Goal: Task Accomplishment & Management: Manage account settings

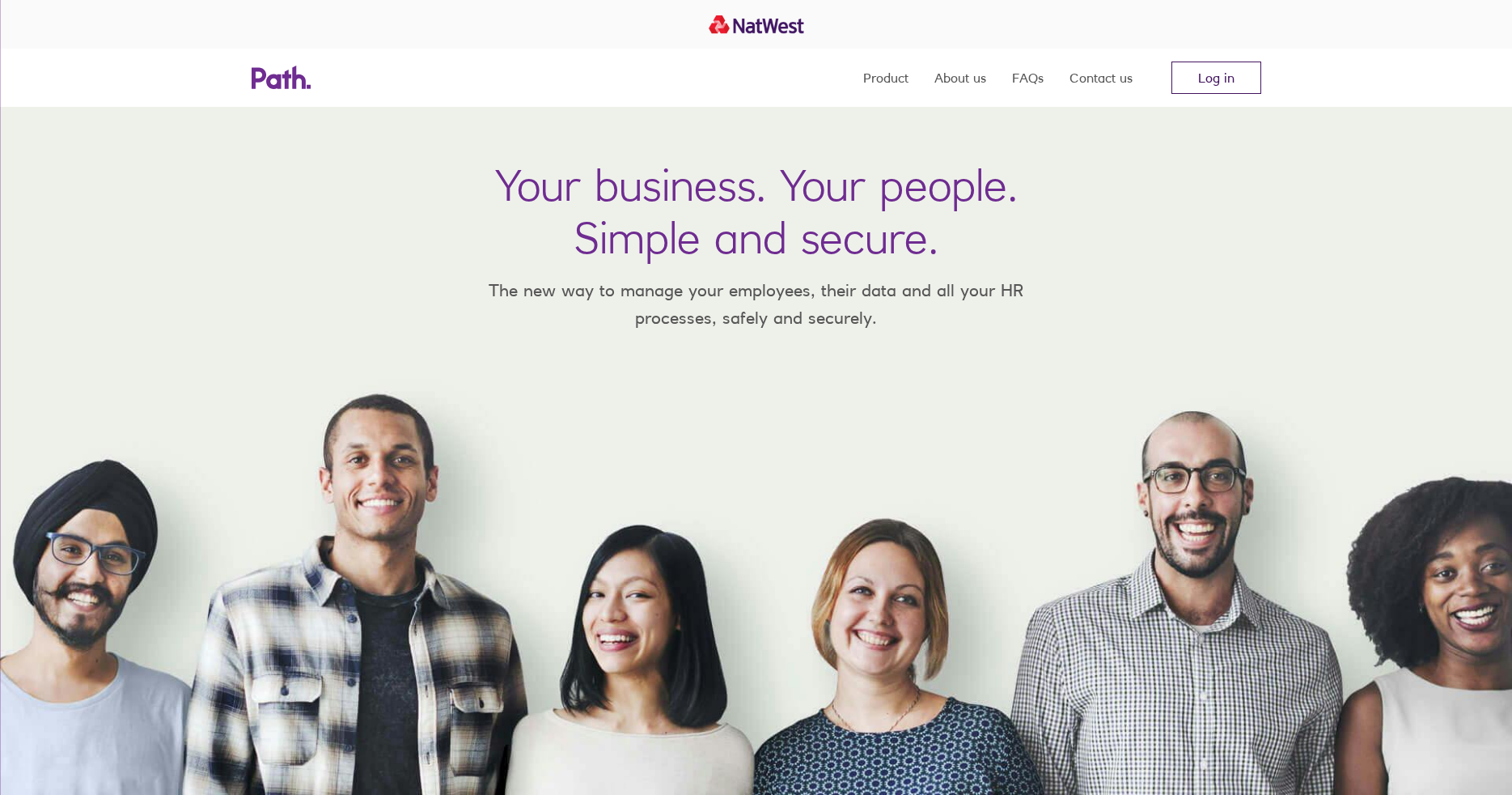
click at [1221, 79] on link "Log in" at bounding box center [1216, 77] width 90 height 32
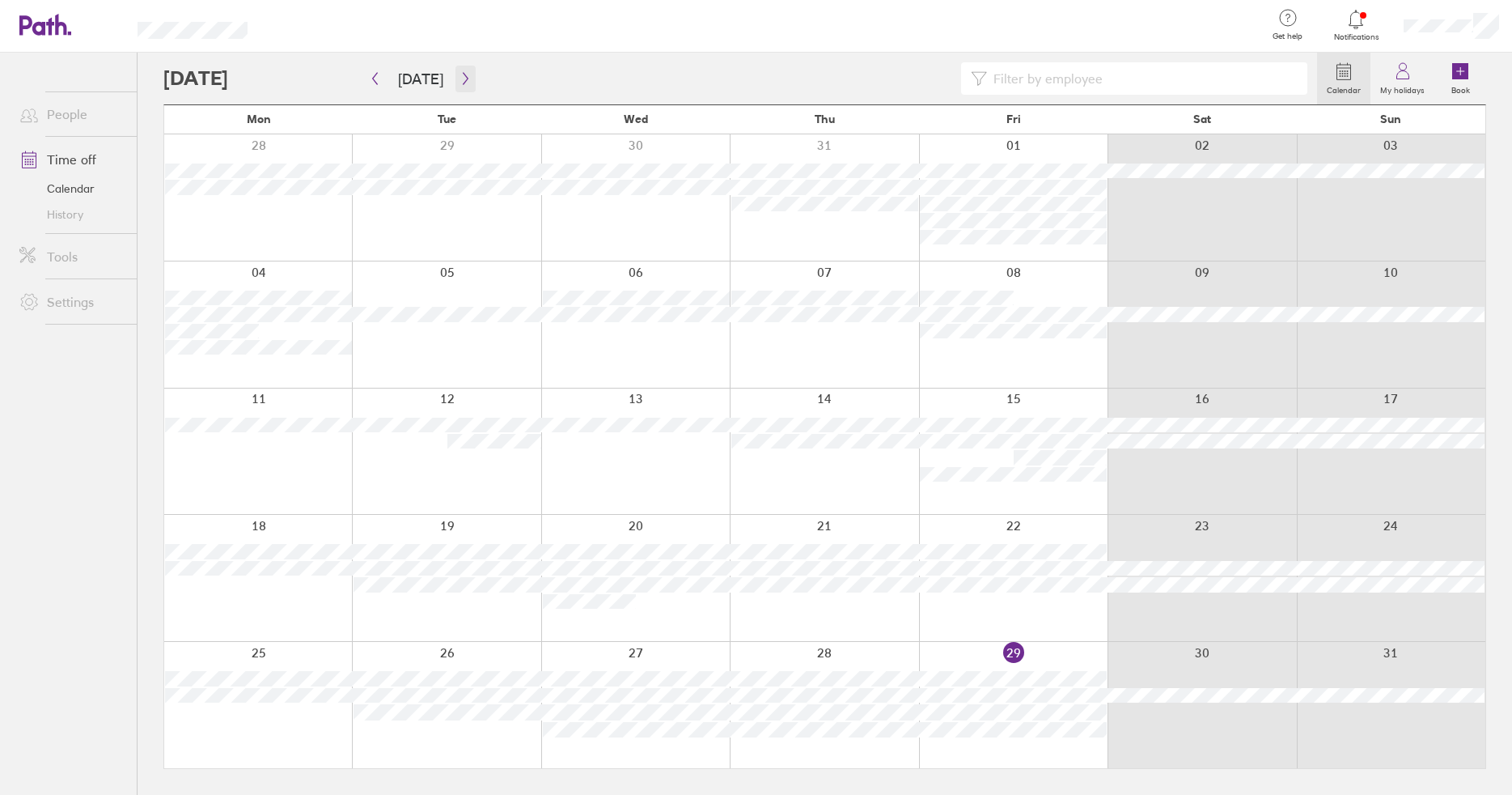
click at [466, 75] on icon "button" at bounding box center [466, 78] width 12 height 13
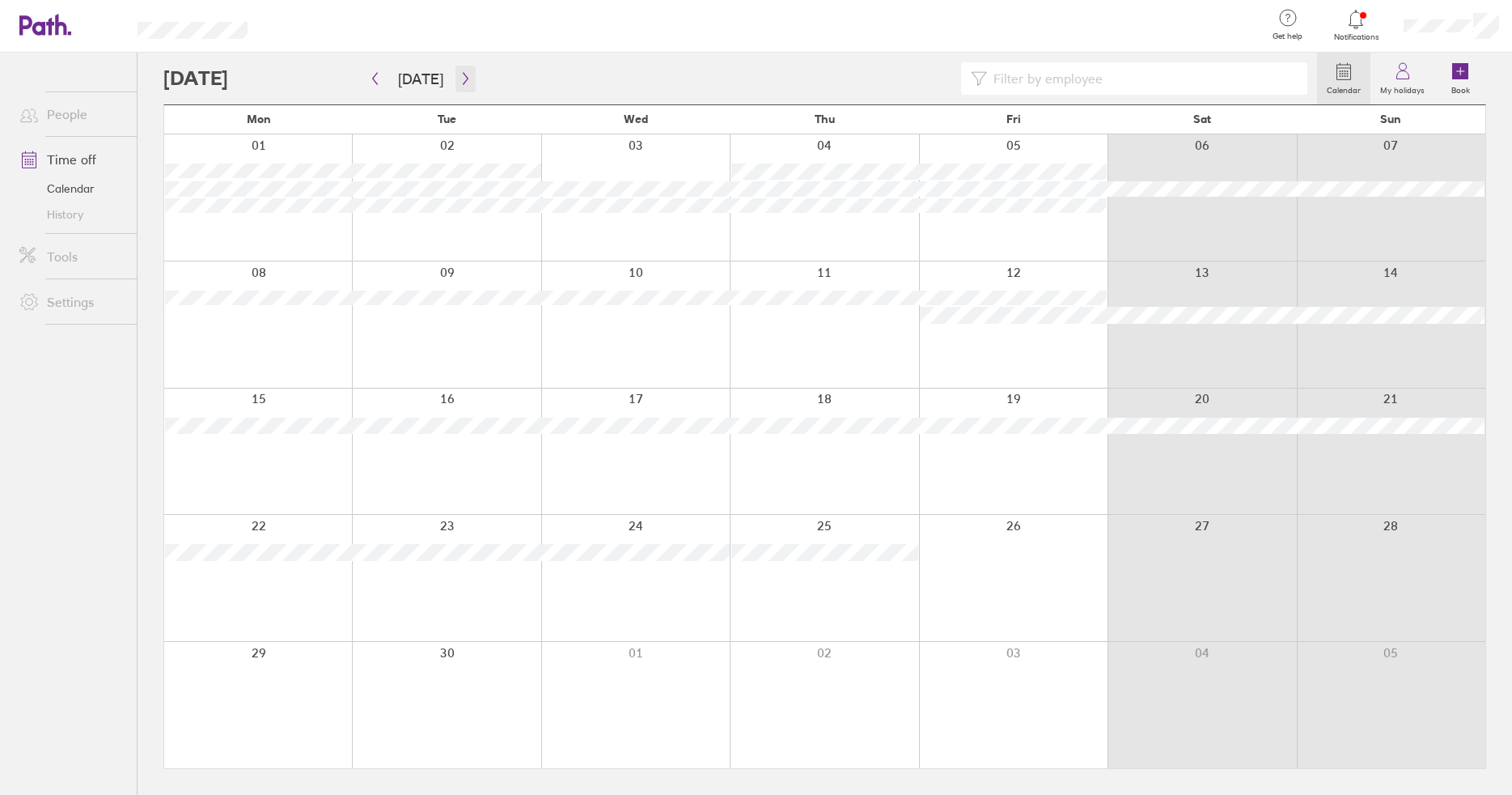
click at [467, 82] on button "button" at bounding box center [465, 79] width 20 height 27
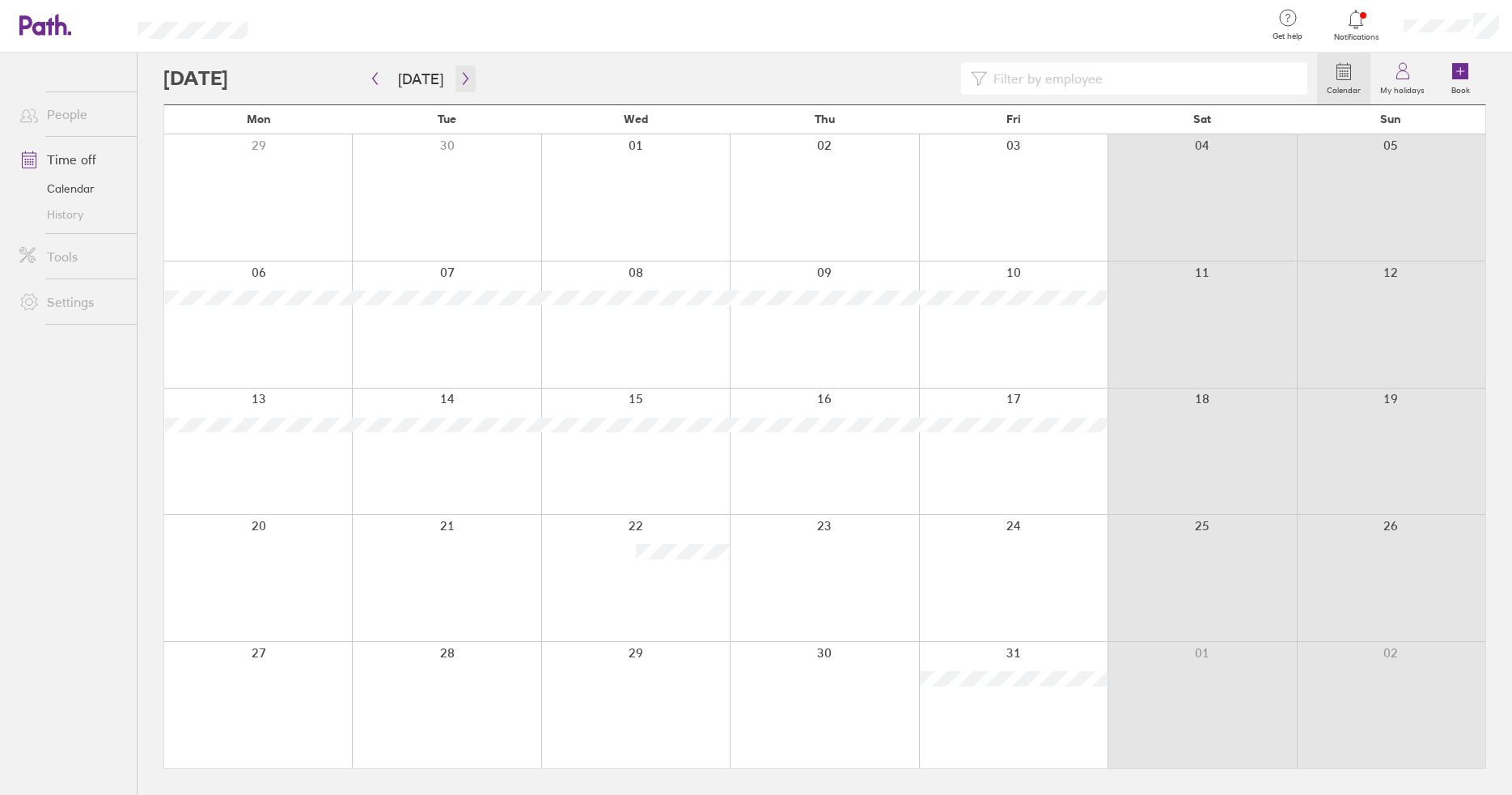
click at [463, 79] on icon "button" at bounding box center [465, 78] width 5 height 12
click at [460, 78] on icon "button" at bounding box center [466, 78] width 12 height 13
click at [372, 78] on icon "button" at bounding box center [375, 78] width 12 height 13
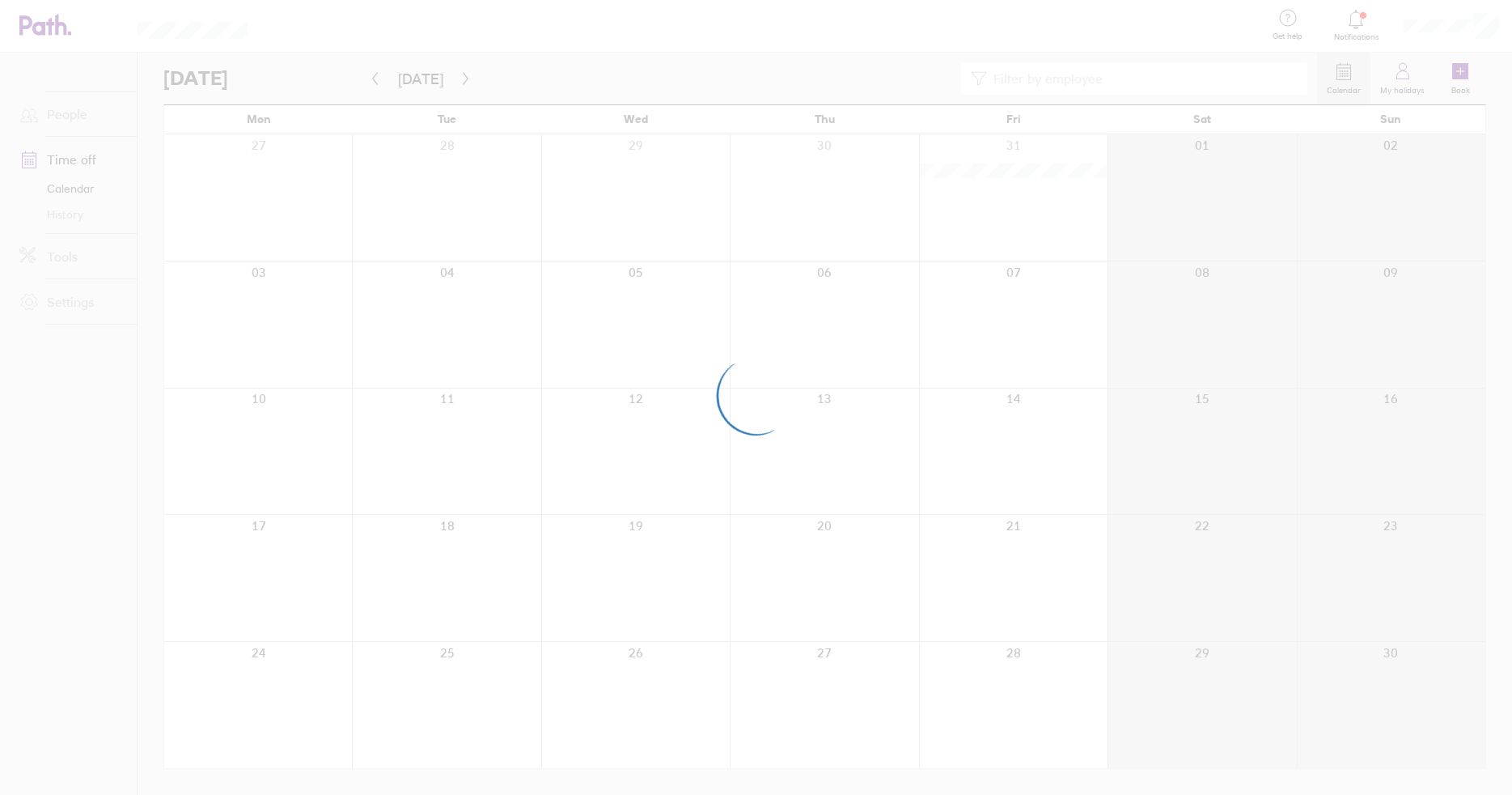
click at [372, 78] on div at bounding box center [756, 397] width 1512 height 795
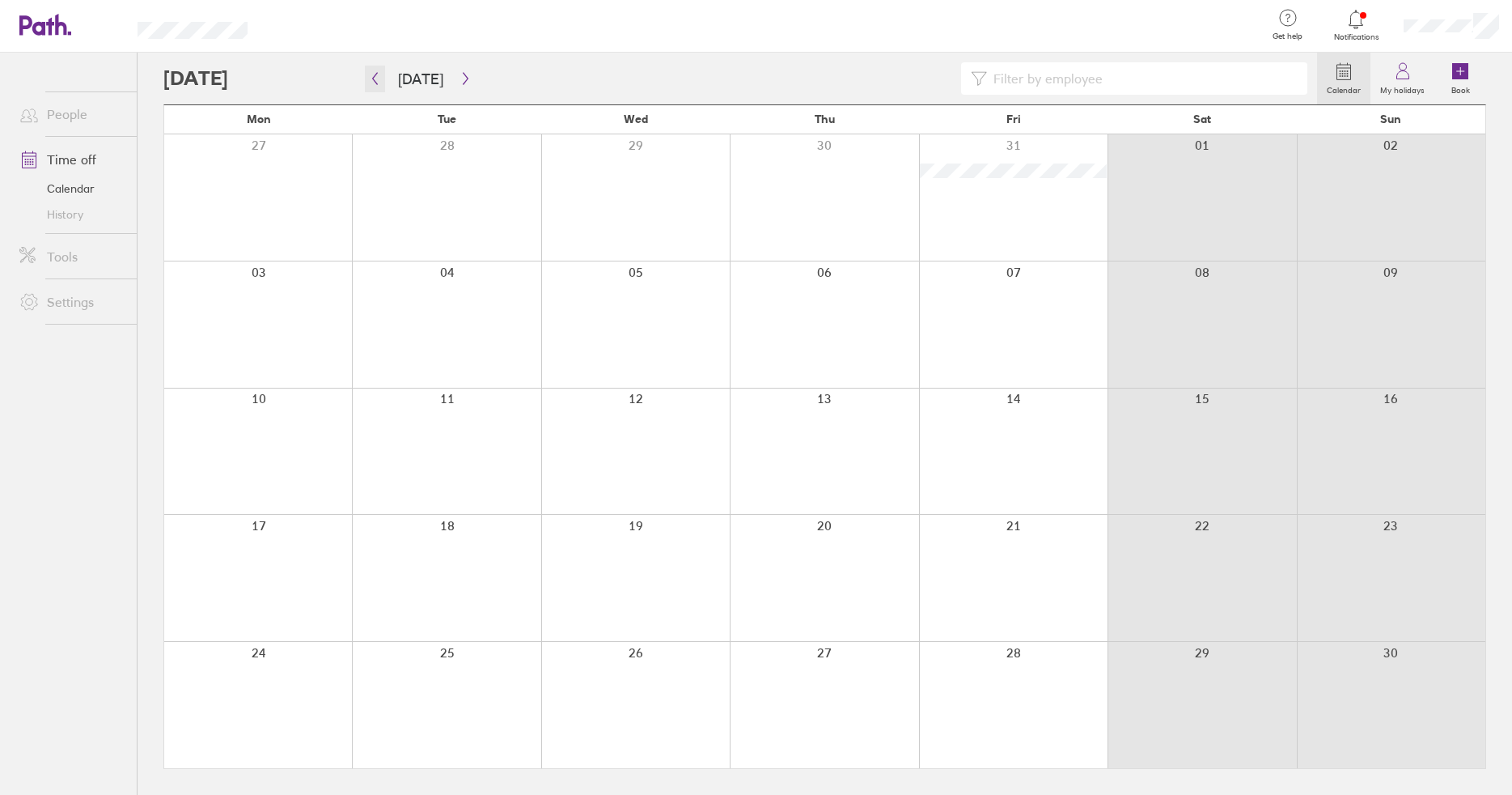
click at [372, 78] on icon "button" at bounding box center [375, 78] width 12 height 13
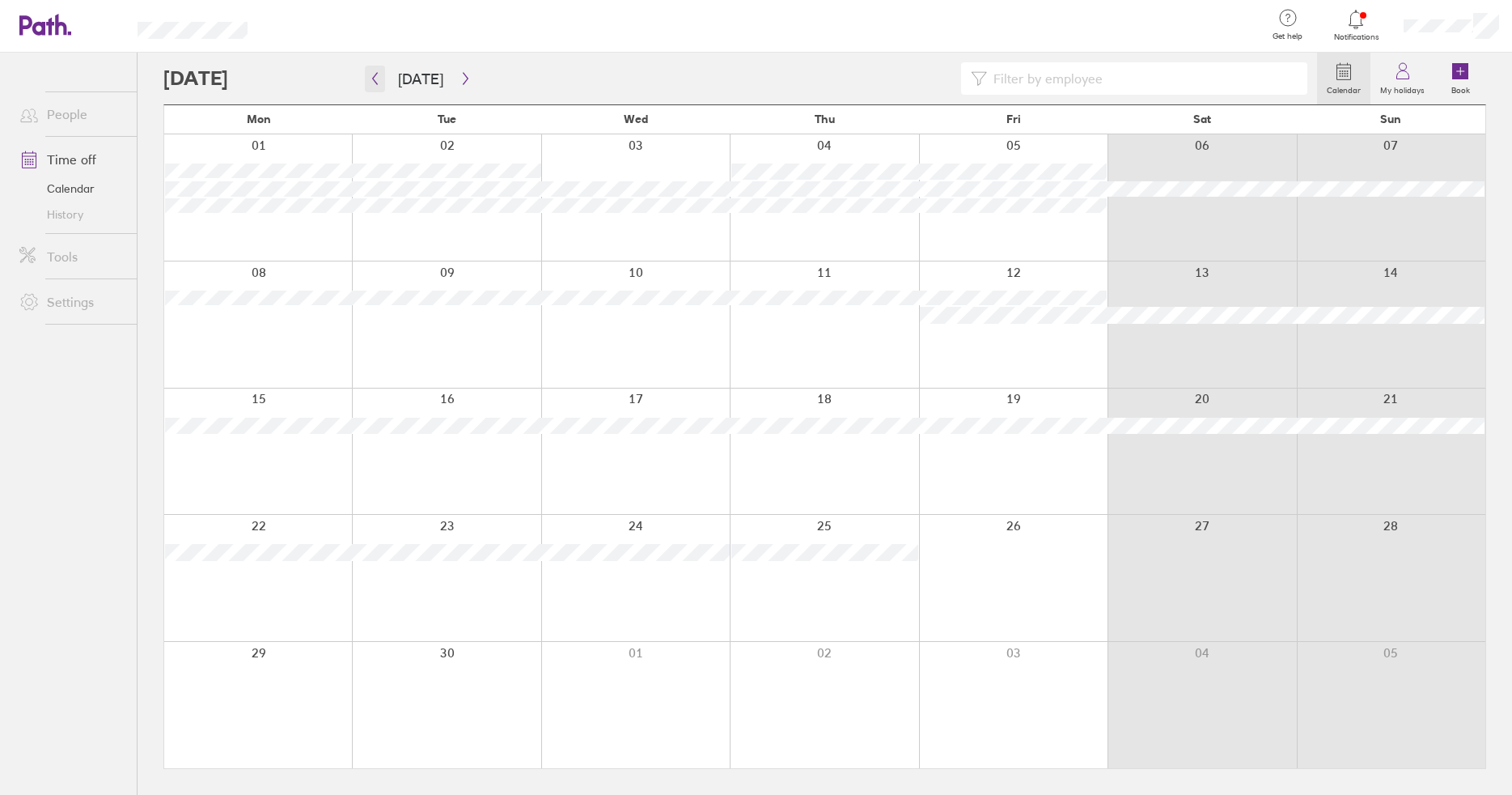
click at [371, 79] on icon "button" at bounding box center [375, 78] width 12 height 13
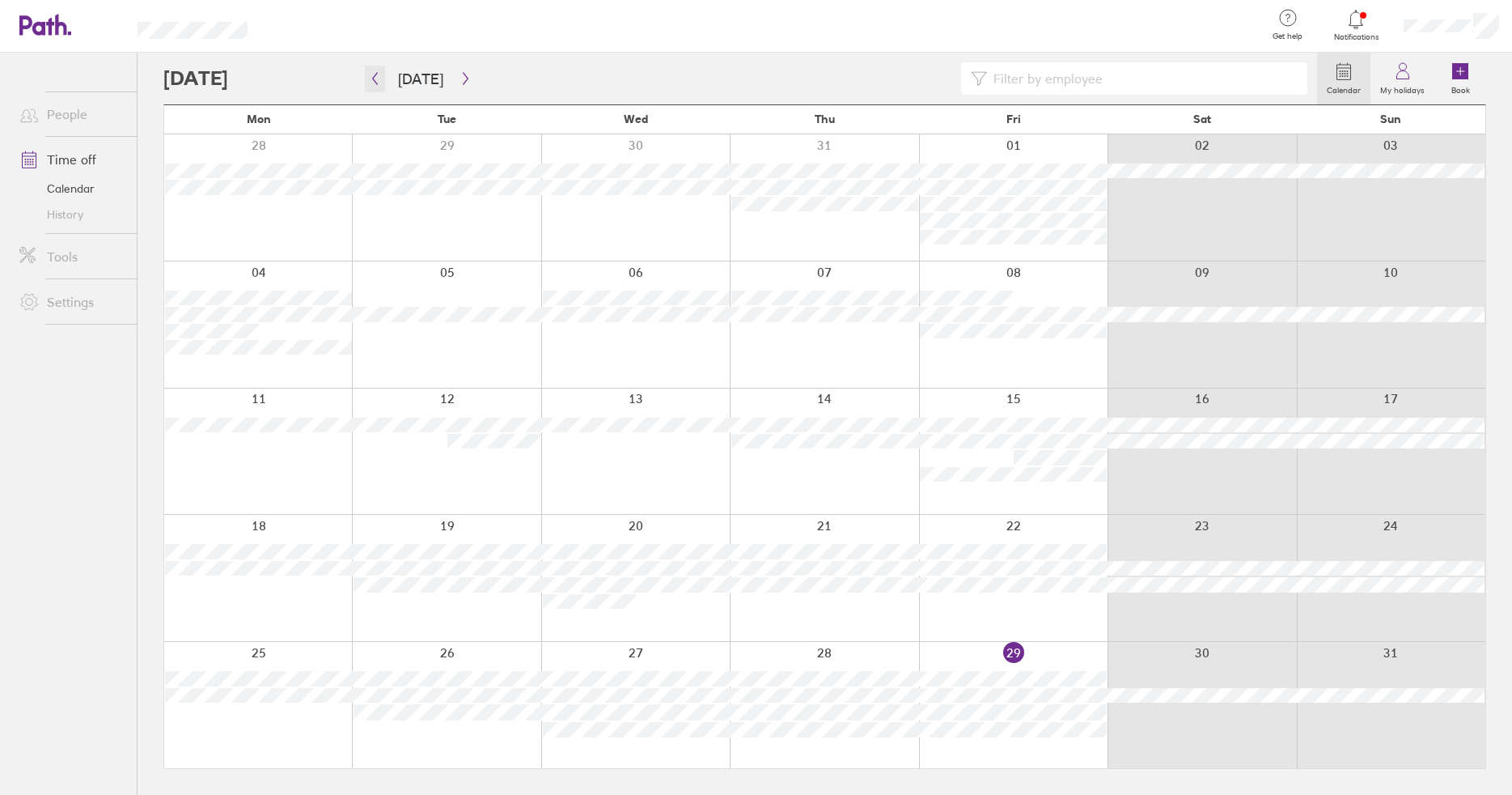
click at [372, 82] on icon "button" at bounding box center [375, 78] width 12 height 13
